Goal: Task Accomplishment & Management: Use online tool/utility

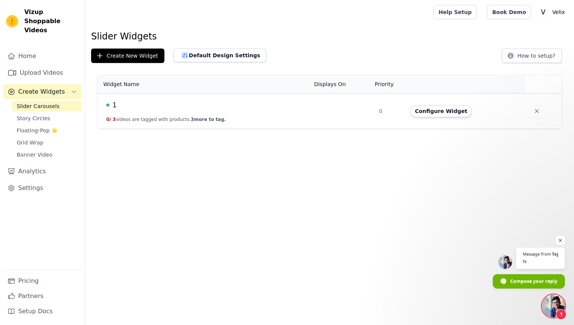
click at [550, 307] on span "Open chat" at bounding box center [553, 306] width 23 height 23
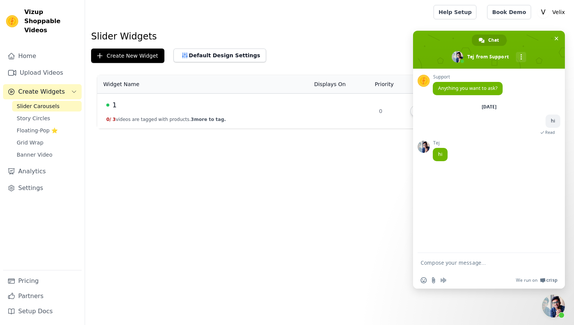
click at [435, 268] on textarea "Compose your message..." at bounding box center [481, 262] width 121 height 19
click at [266, 115] on td "1 0 / 3 videos are tagged with products. 3 more to tag." at bounding box center [203, 111] width 212 height 35
click at [121, 110] on div "1" at bounding box center [205, 105] width 199 height 11
click at [556, 41] on span "Close chat" at bounding box center [556, 39] width 8 height 8
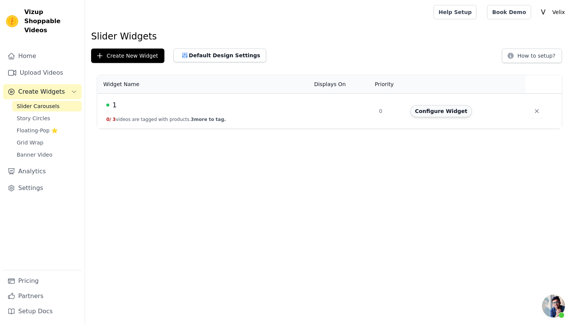
click at [428, 107] on button "Configure Widget" at bounding box center [441, 111] width 62 height 12
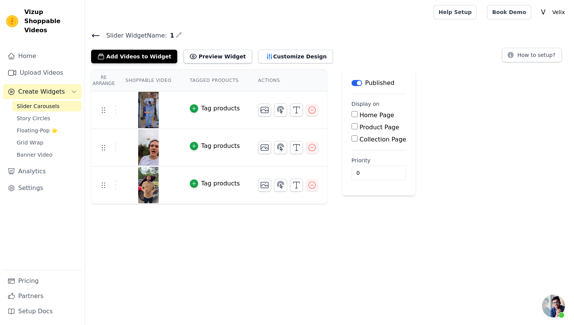
click at [216, 107] on div "Tag products" at bounding box center [220, 108] width 39 height 9
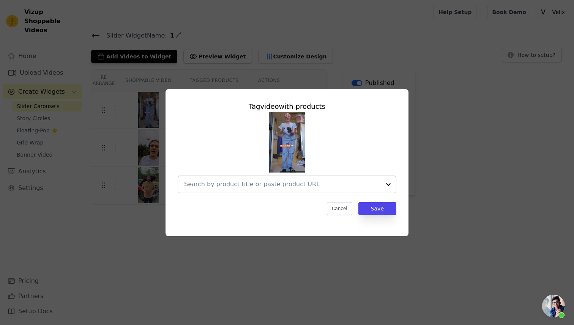
click at [251, 186] on input "text" at bounding box center [282, 184] width 197 height 9
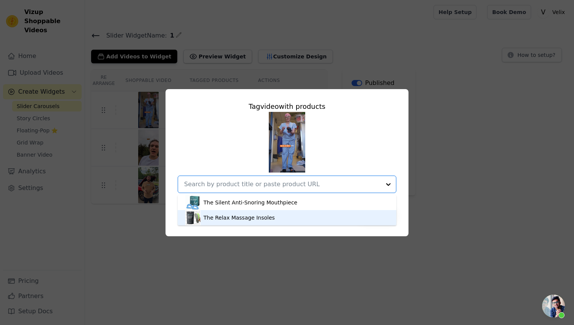
click at [246, 214] on div "The Relax Massage Insoles" at bounding box center [238, 218] width 71 height 8
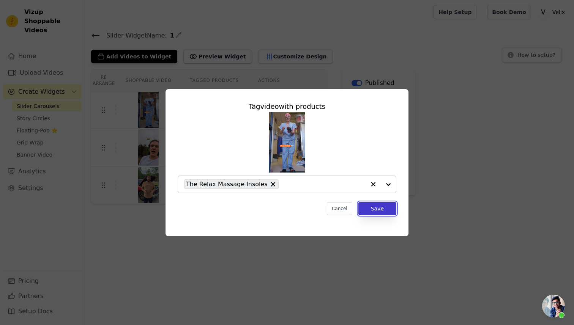
click at [377, 212] on button "Save" at bounding box center [377, 208] width 38 height 13
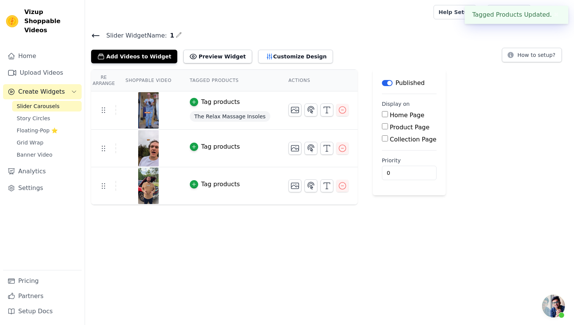
click at [224, 145] on div "Tag products" at bounding box center [220, 146] width 39 height 9
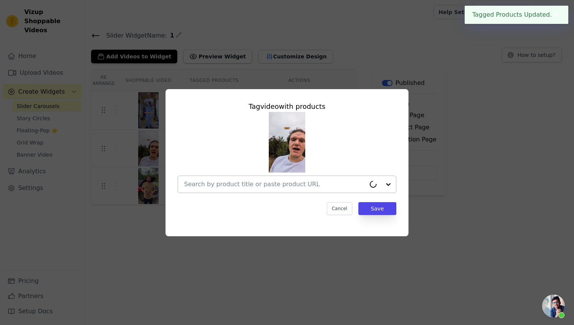
click at [282, 186] on input "text" at bounding box center [274, 184] width 181 height 9
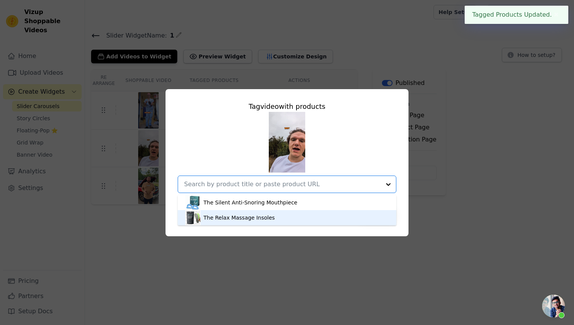
click at [263, 216] on div "The Relax Massage Insoles" at bounding box center [238, 218] width 71 height 8
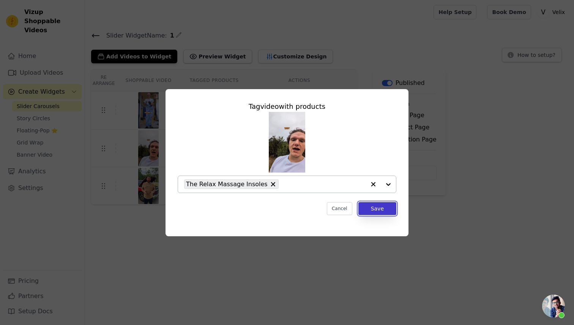
click at [383, 205] on button "Save" at bounding box center [377, 208] width 38 height 13
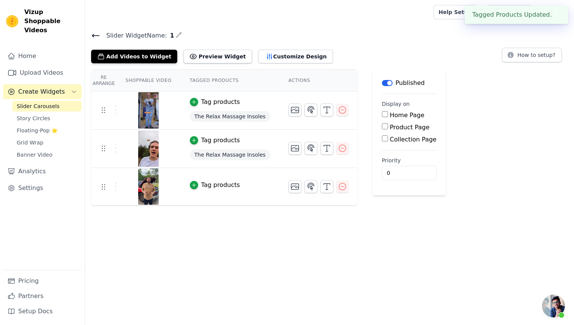
click at [226, 183] on div "Tag products" at bounding box center [220, 185] width 39 height 9
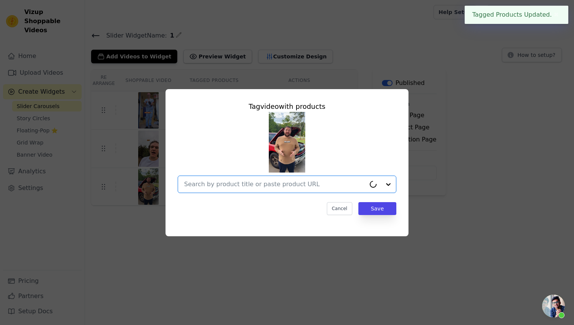
click at [224, 183] on input "text" at bounding box center [274, 184] width 181 height 9
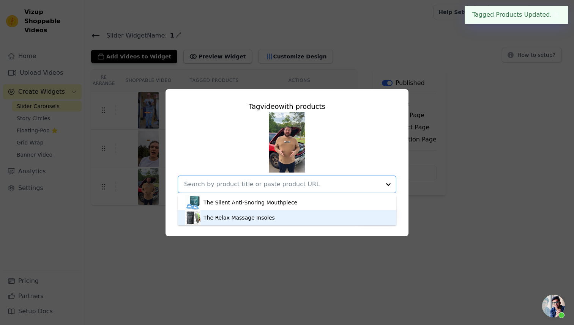
click at [227, 217] on div "The Relax Massage Insoles" at bounding box center [238, 218] width 71 height 8
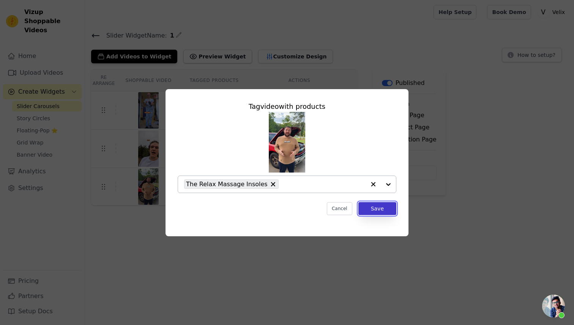
click at [379, 209] on button "Save" at bounding box center [377, 208] width 38 height 13
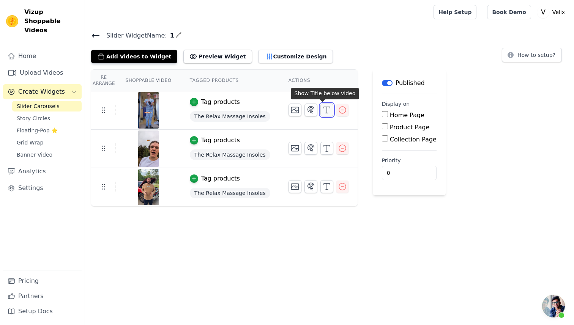
click at [326, 112] on icon "button" at bounding box center [326, 110] width 9 height 9
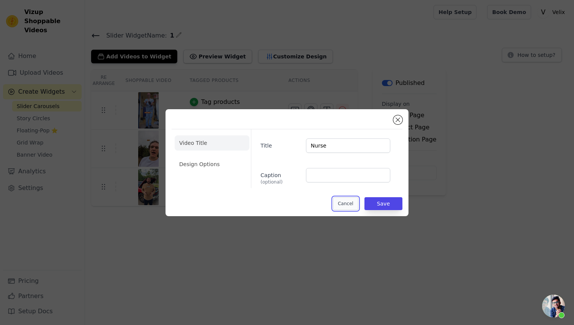
click at [348, 207] on button "Cancel" at bounding box center [345, 203] width 25 height 13
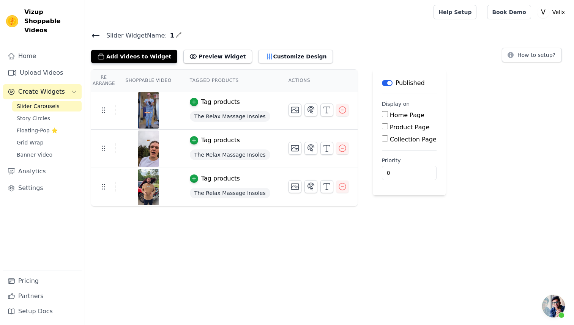
click at [546, 306] on span "Open chat" at bounding box center [553, 306] width 23 height 23
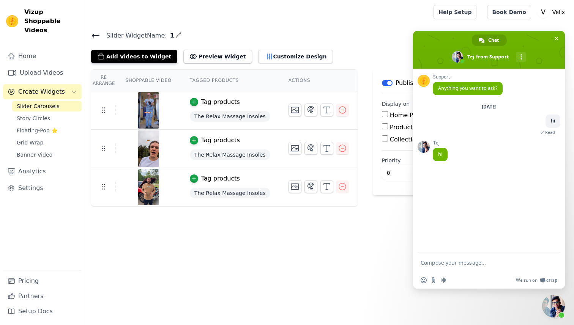
click at [470, 268] on textarea "Compose your message..." at bounding box center [481, 262] width 121 height 19
type textarea "hi may i know how to add the widget"
type textarea "to the theme"
click at [494, 265] on textarea "Compose your message..." at bounding box center [481, 262] width 121 height 19
click at [445, 265] on textarea "Compose your message..." at bounding box center [481, 262] width 121 height 19
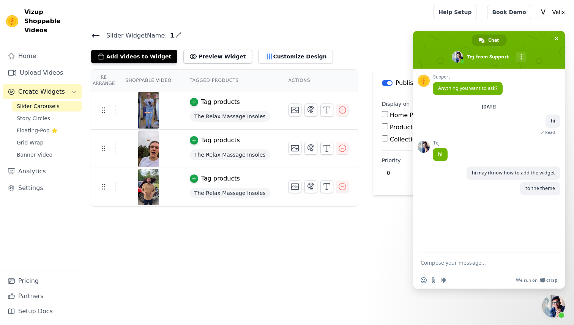
click at [391, 126] on label "Product Page" at bounding box center [410, 127] width 40 height 7
click at [388, 126] on input "Product Page" at bounding box center [385, 126] width 6 height 6
checkbox input "true"
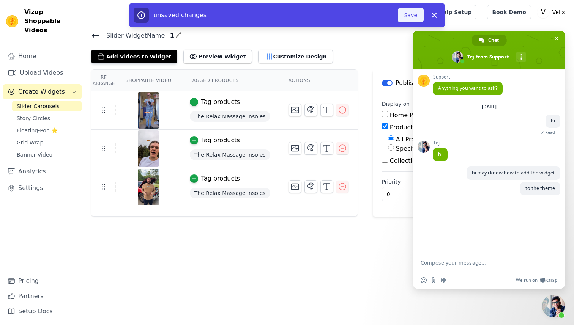
click at [417, 14] on button "Save" at bounding box center [411, 15] width 26 height 14
click at [396, 148] on label "Specific Product Pages" at bounding box center [430, 148] width 68 height 7
click at [394, 148] on input "Specific Product Pages" at bounding box center [391, 148] width 6 height 6
radio input "true"
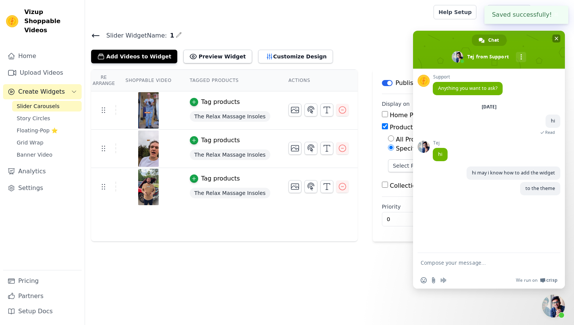
click at [559, 38] on span "Close chat" at bounding box center [556, 39] width 8 height 8
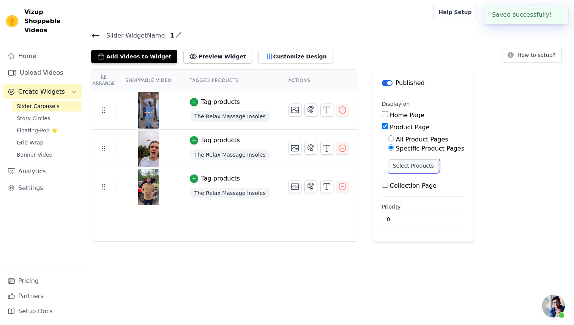
click at [407, 166] on button "Select Products" at bounding box center [413, 165] width 51 height 13
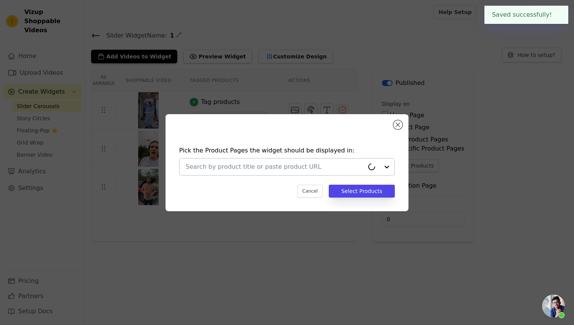
click at [312, 170] on input "text" at bounding box center [275, 166] width 178 height 9
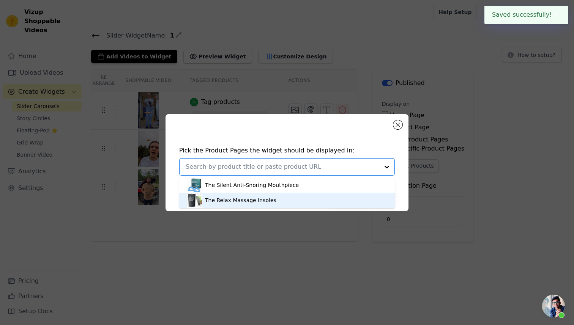
click at [283, 202] on div "The Relax Massage Insoles" at bounding box center [287, 200] width 200 height 15
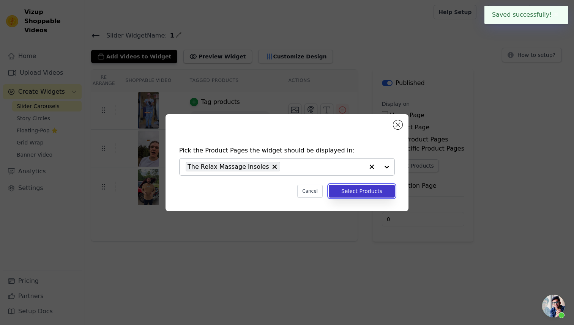
click at [361, 191] on button "Select Products" at bounding box center [362, 191] width 66 height 13
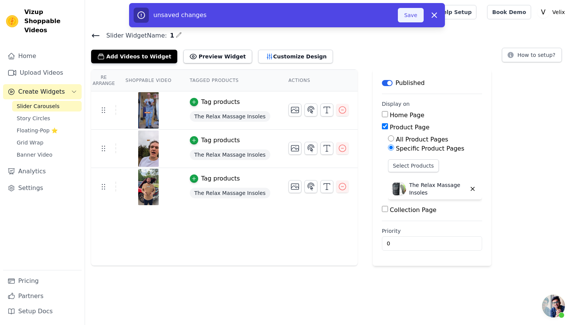
click at [416, 18] on button "Save" at bounding box center [411, 15] width 26 height 14
